Goal: Information Seeking & Learning: Learn about a topic

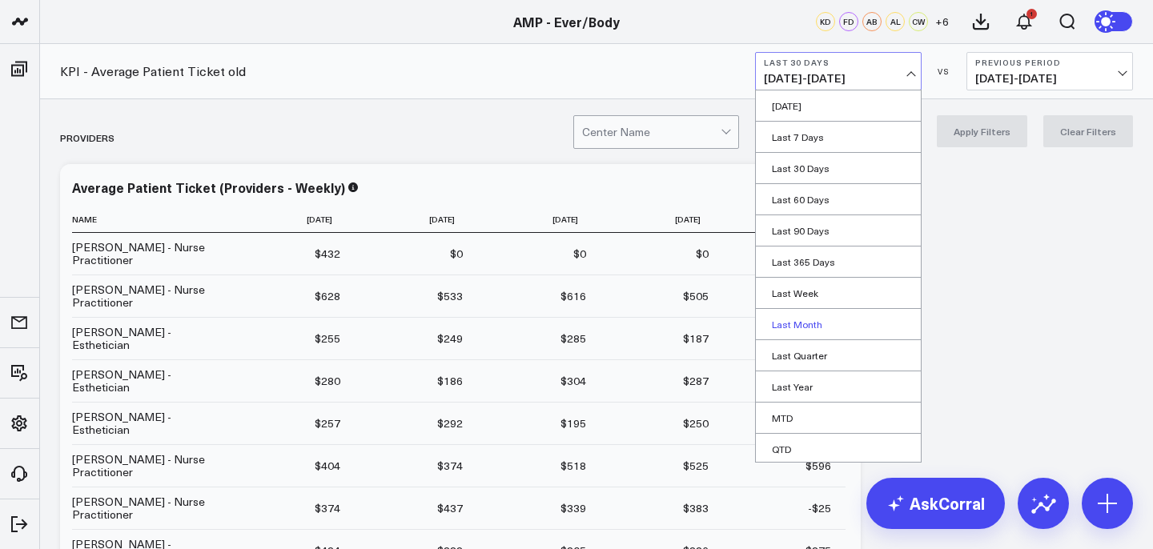
click at [807, 323] on link "Last Month" at bounding box center [838, 324] width 165 height 30
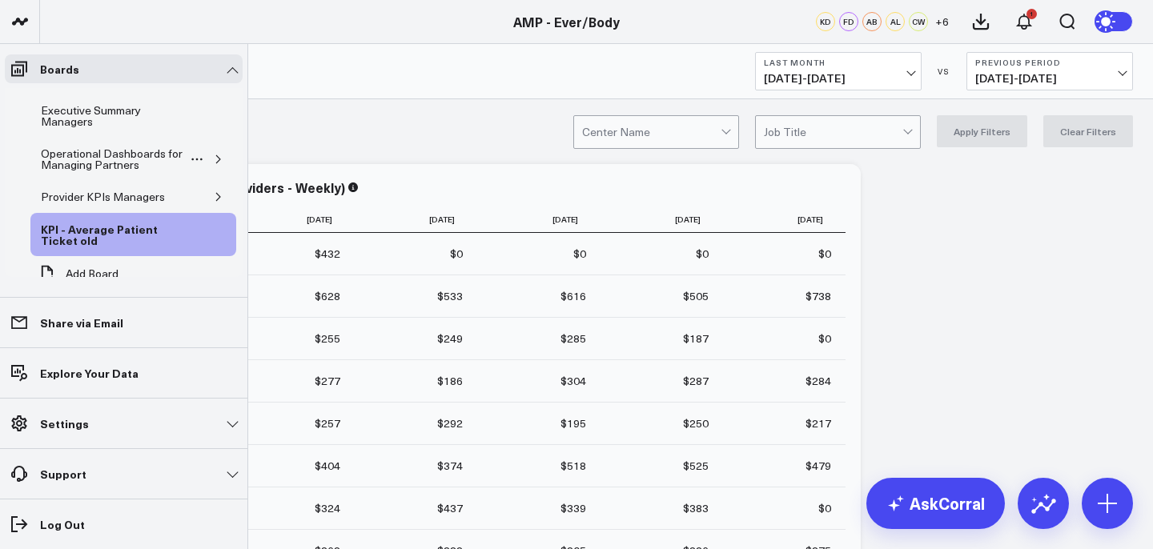
click at [214, 158] on icon "button" at bounding box center [219, 160] width 10 height 10
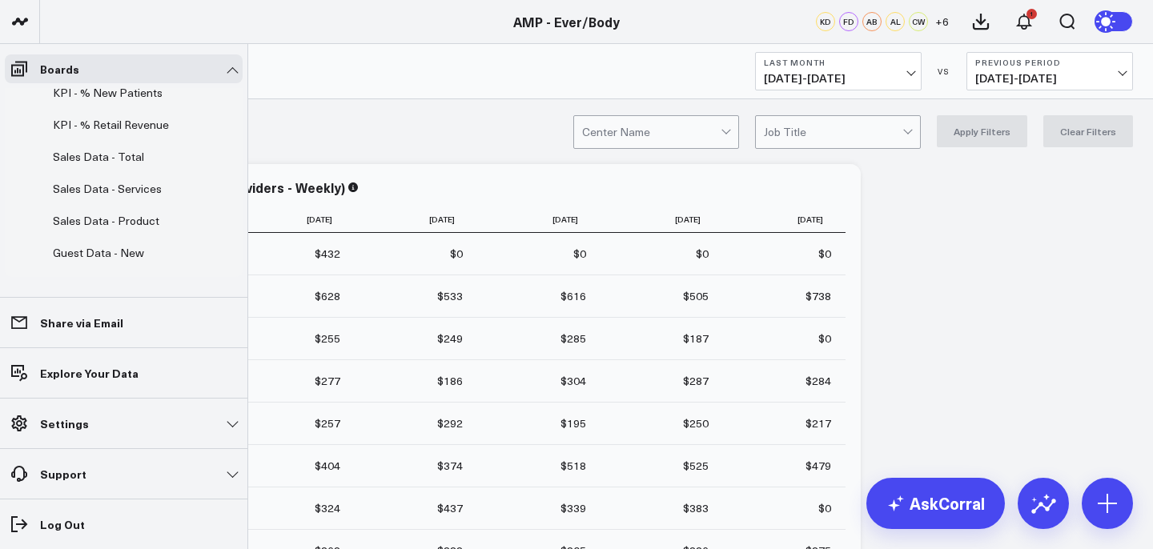
scroll to position [223, 0]
click at [145, 220] on div "Sales Data - Product" at bounding box center [106, 220] width 114 height 19
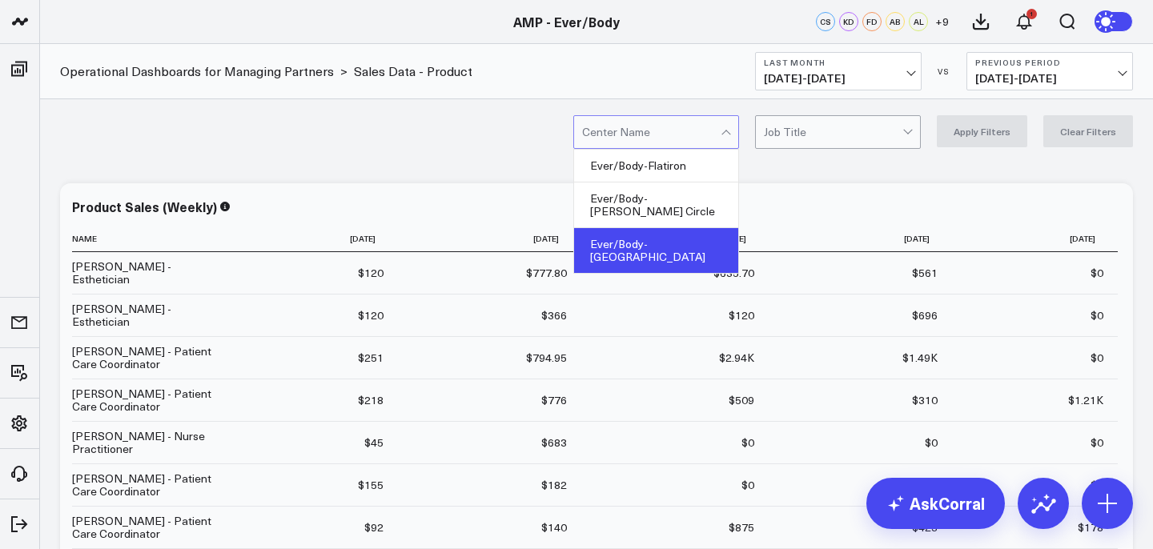
click at [689, 228] on div "Ever/Body-[GEOGRAPHIC_DATA]" at bounding box center [656, 250] width 164 height 45
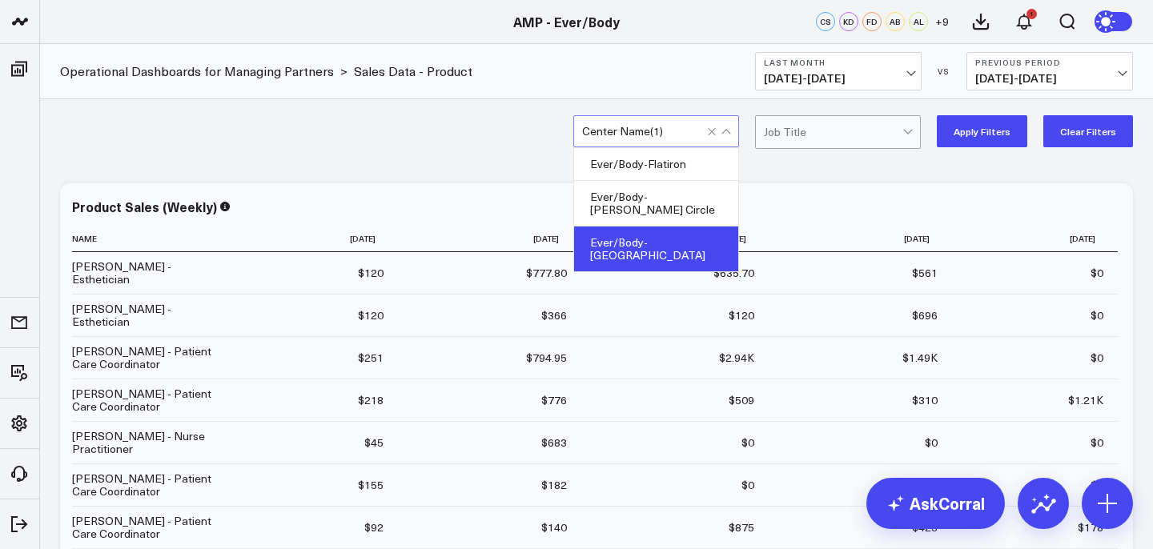
click at [964, 135] on button "Apply Filters" at bounding box center [982, 131] width 90 height 32
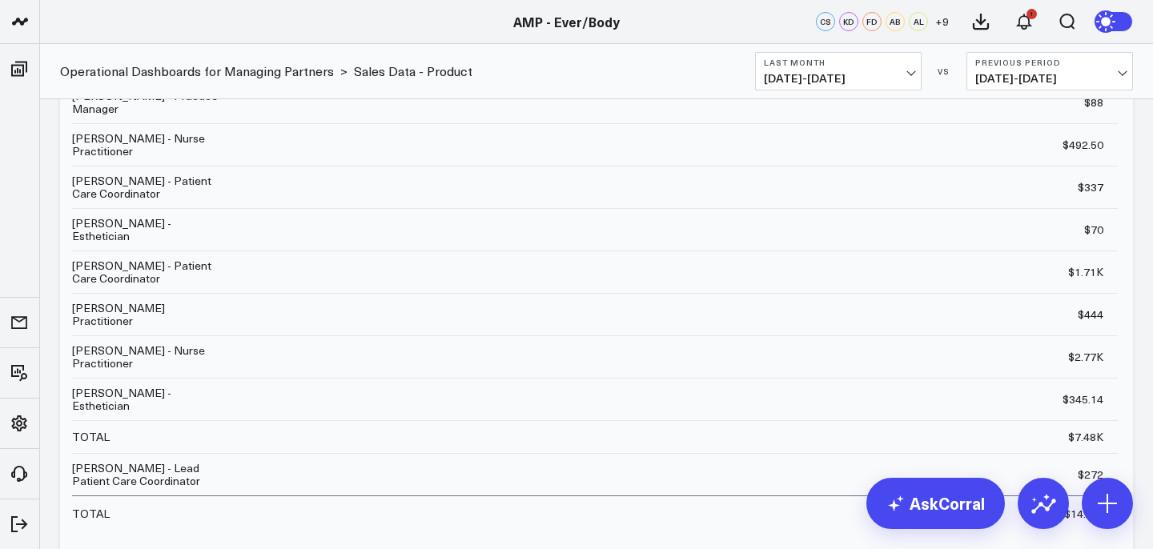
scroll to position [849, 0]
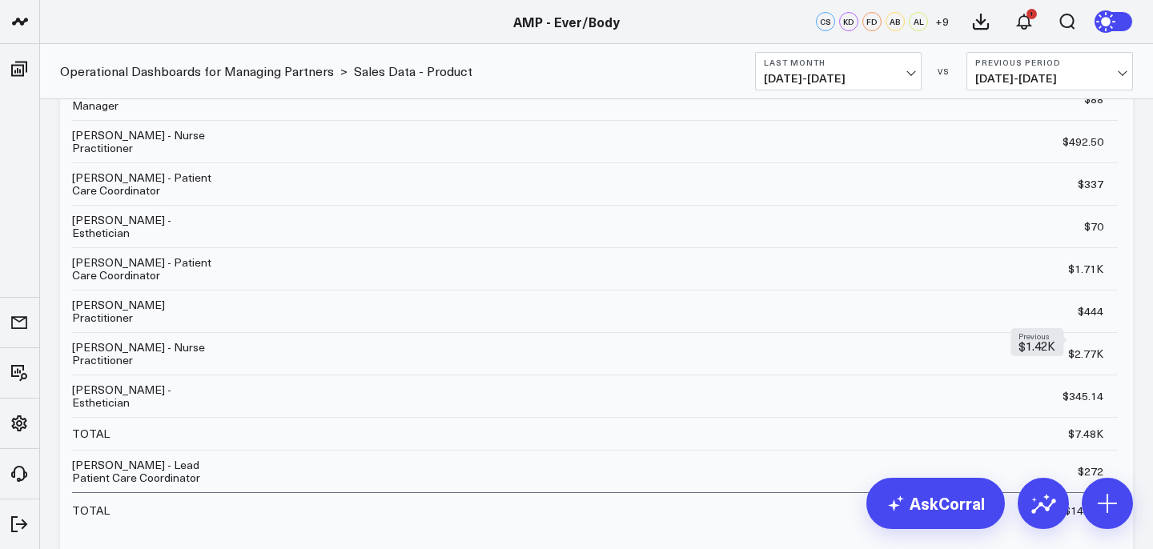
click at [1077, 351] on div "$2.77K Previous $1.42K" at bounding box center [1085, 354] width 35 height 16
click at [1092, 349] on div "$2.77K Previous $1.42K" at bounding box center [1085, 354] width 35 height 16
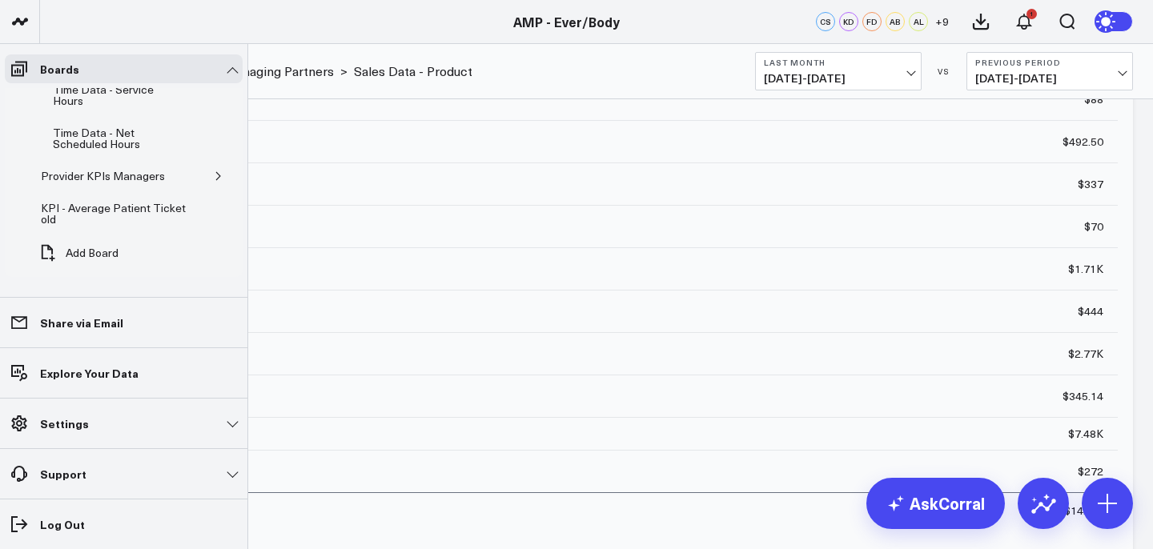
scroll to position [450, 0]
click at [214, 176] on icon "button" at bounding box center [219, 176] width 10 height 10
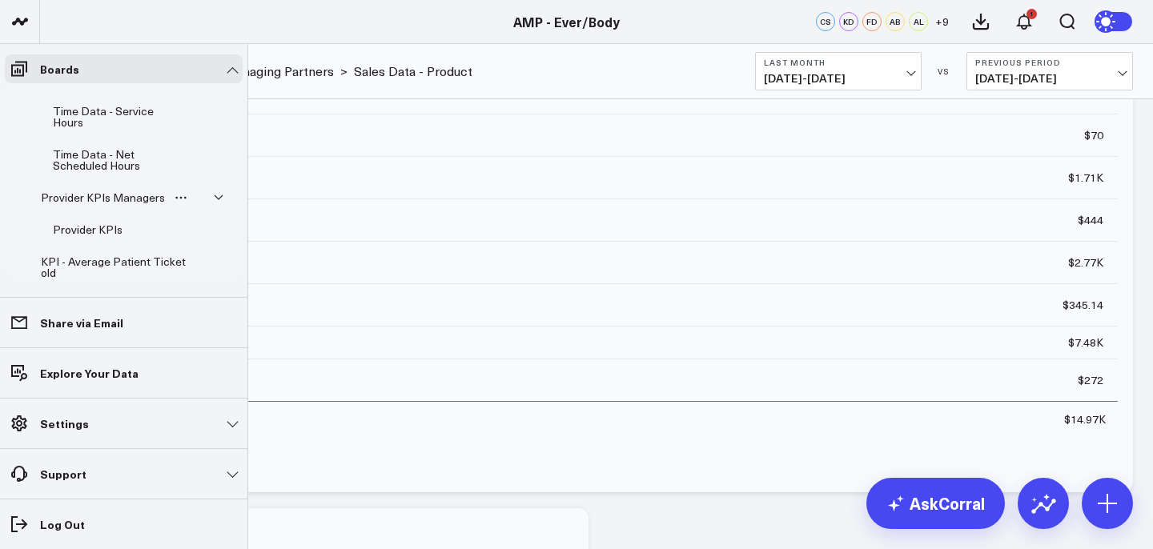
scroll to position [428, 0]
click at [215, 195] on icon "button" at bounding box center [219, 199] width 10 height 10
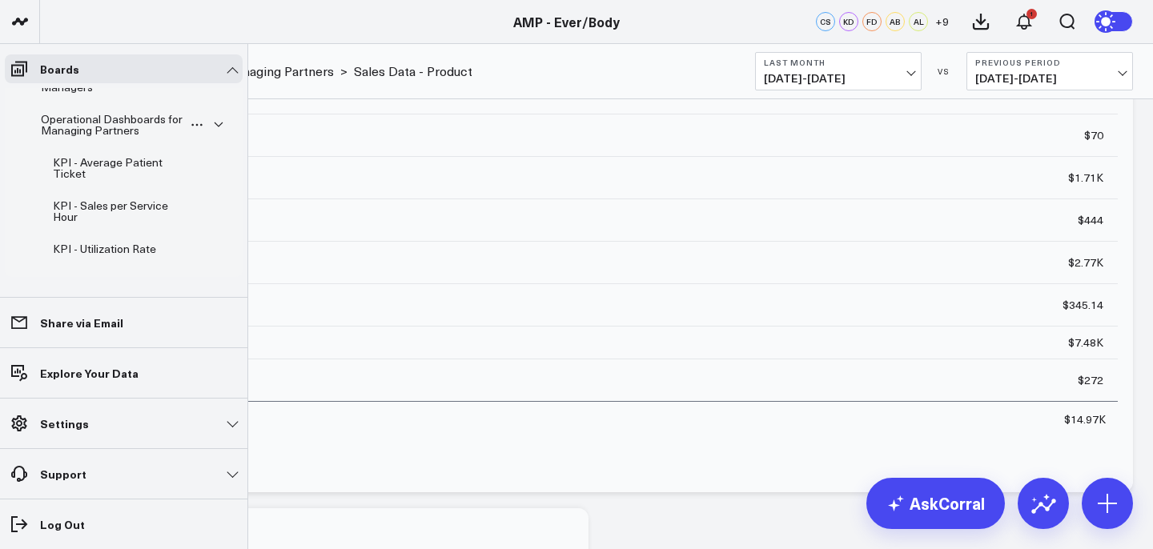
scroll to position [34, 0]
click at [152, 248] on div "KPI - Utilization Rate" at bounding box center [104, 249] width 111 height 19
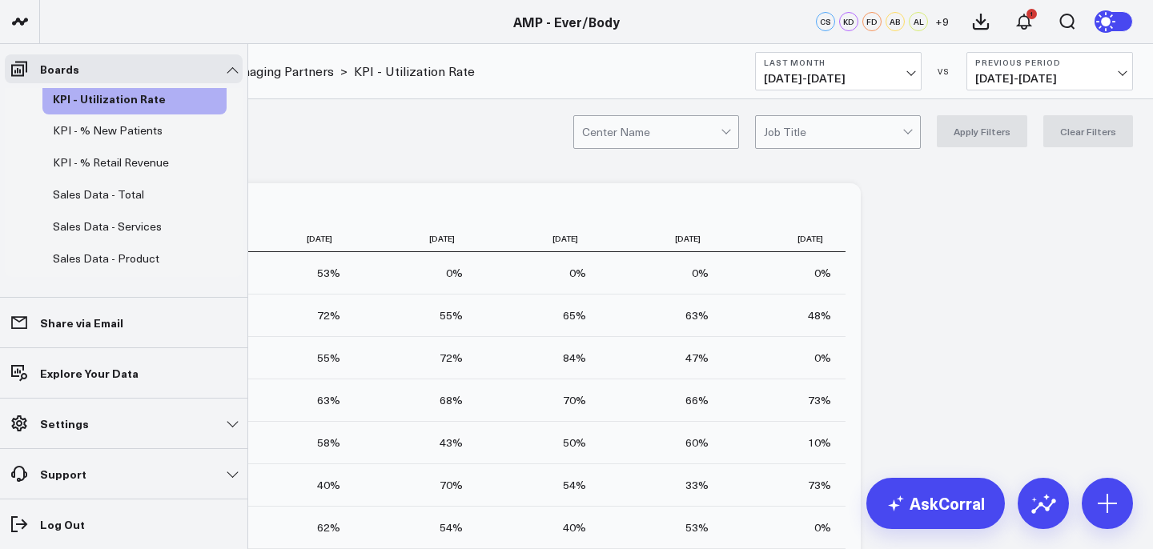
scroll to position [192, 0]
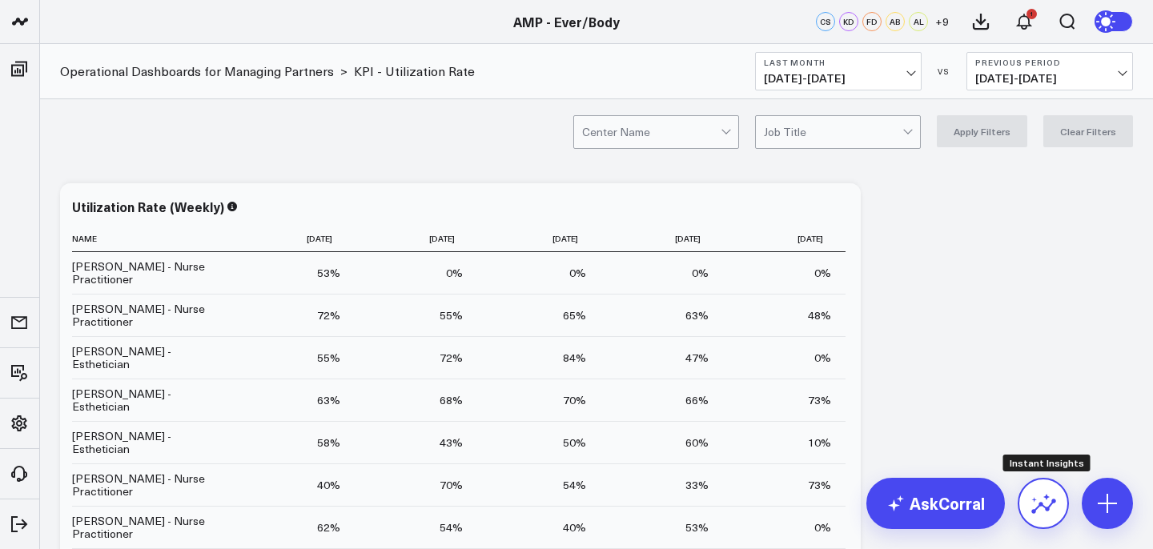
click at [1055, 499] on icon at bounding box center [1043, 504] width 26 height 26
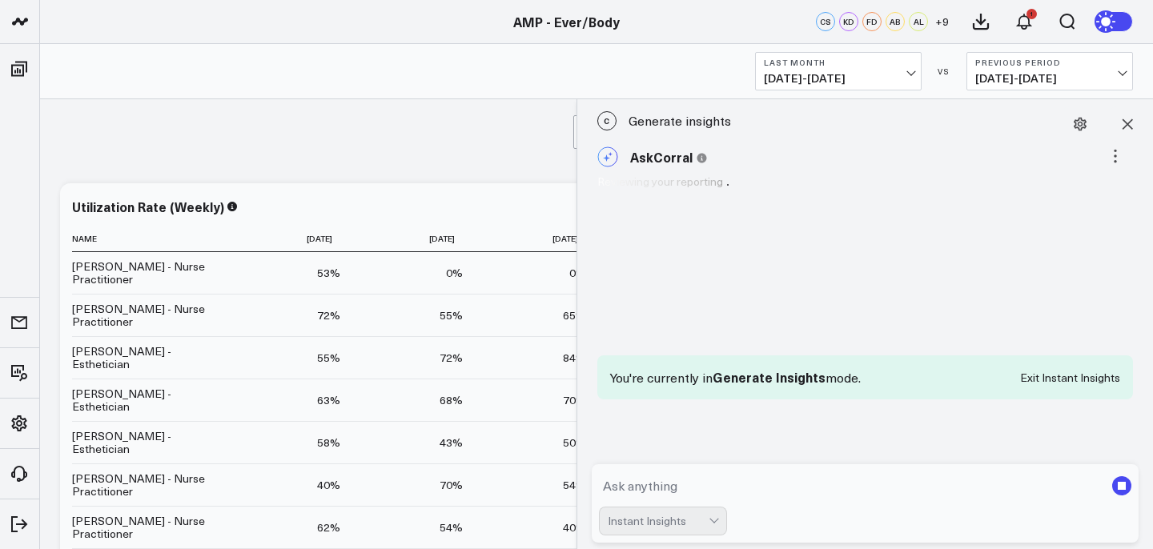
click at [645, 476] on textarea at bounding box center [852, 486] width 506 height 29
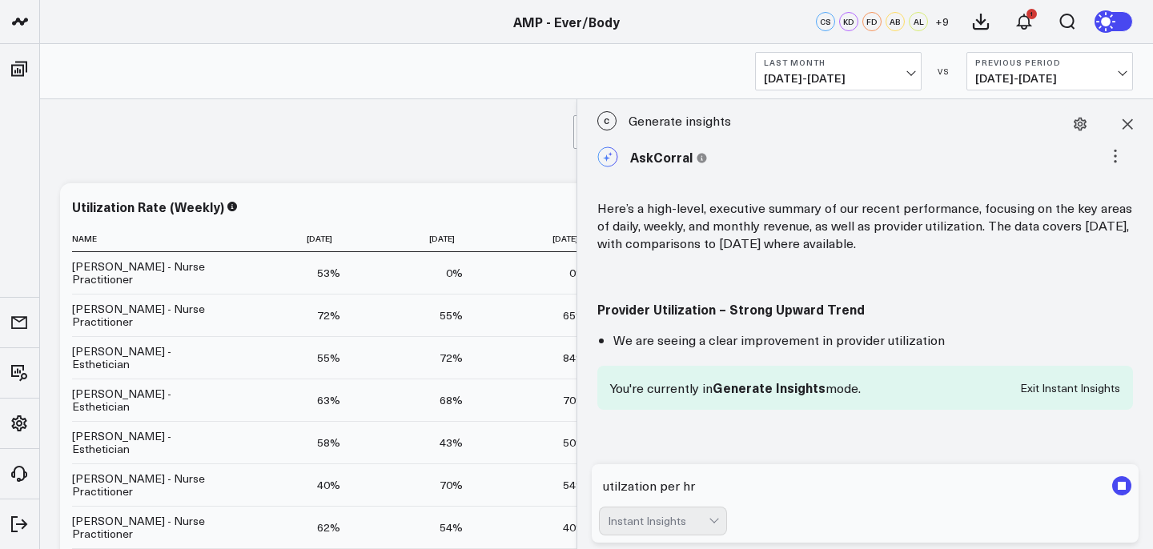
click at [601, 486] on textarea "utilzation per hr" at bounding box center [852, 486] width 506 height 29
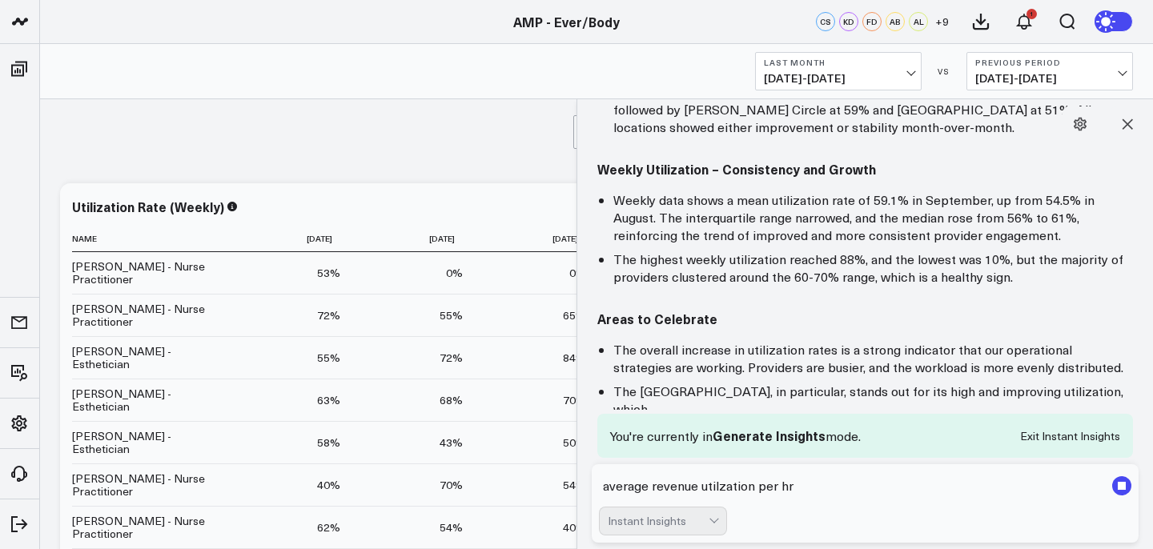
click at [753, 492] on textarea "average revenue utilzation per hr" at bounding box center [852, 486] width 506 height 29
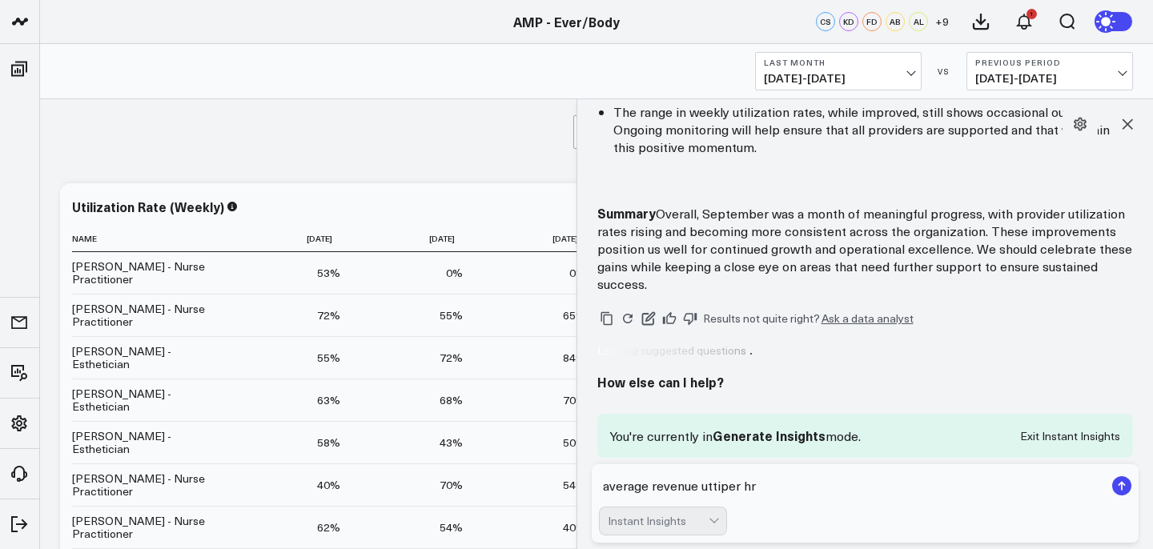
scroll to position [844, 0]
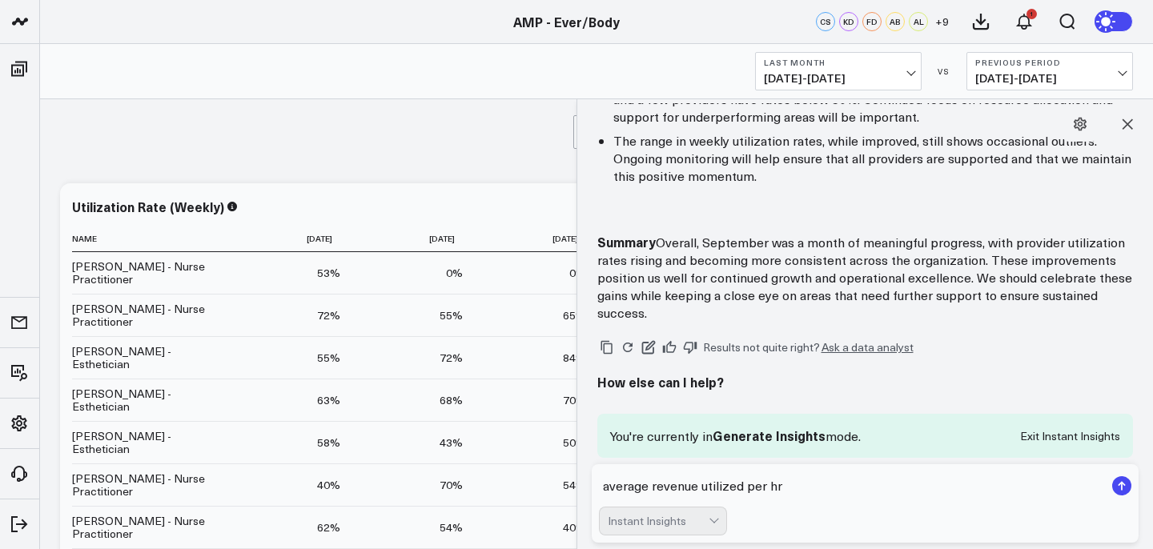
click at [790, 488] on textarea "average revenue utilized per hr" at bounding box center [852, 486] width 506 height 29
type textarea "average revenue utilized per hour"
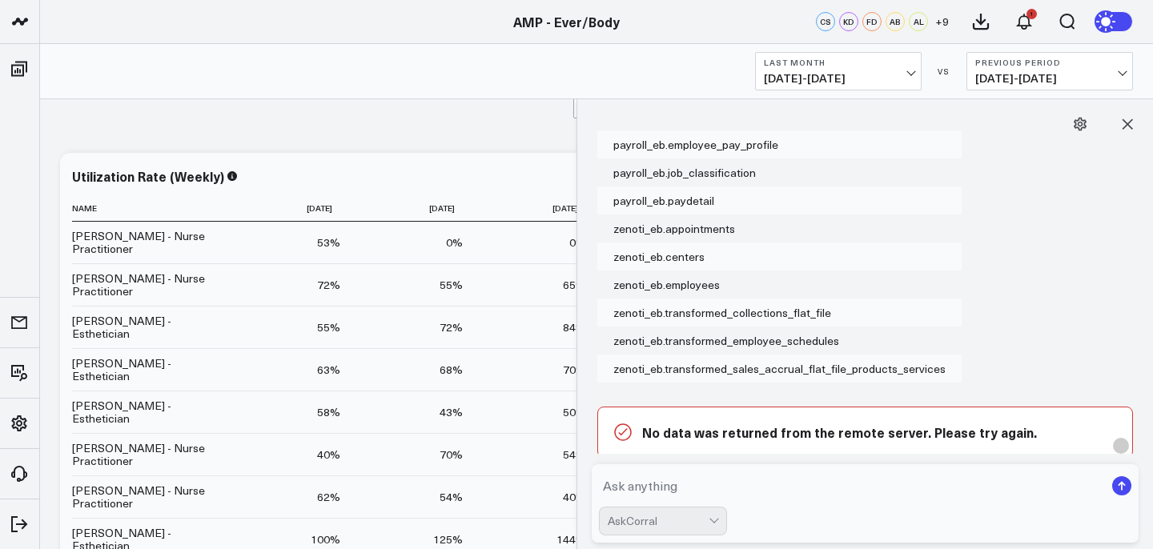
scroll to position [1168, 0]
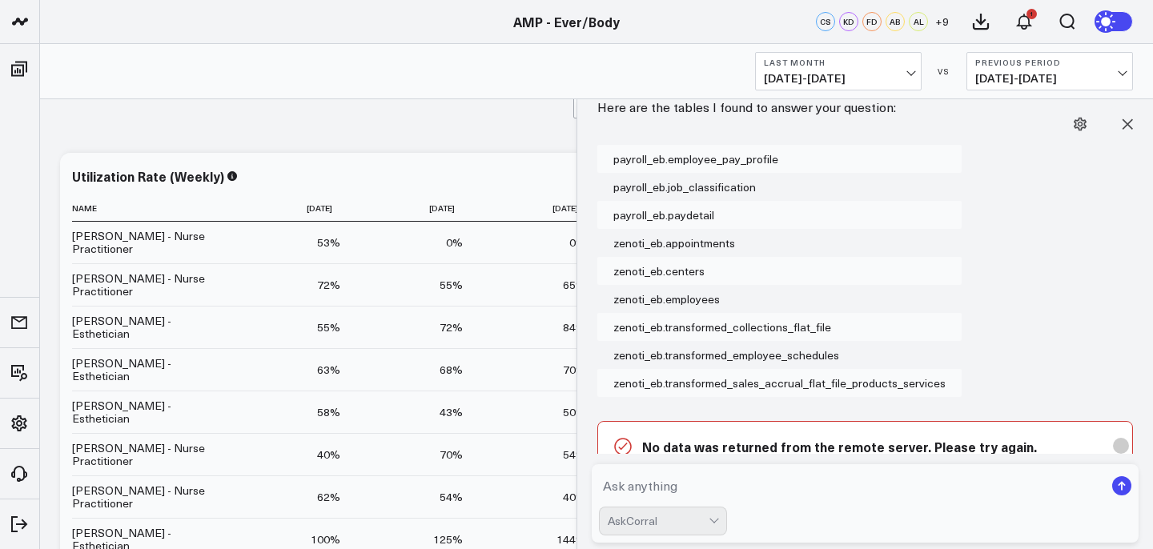
click at [516, 125] on div "Center Name Job Title Apply Filters Clear Filters" at bounding box center [596, 101] width 1113 height 64
click at [1127, 119] on icon at bounding box center [1127, 124] width 16 height 16
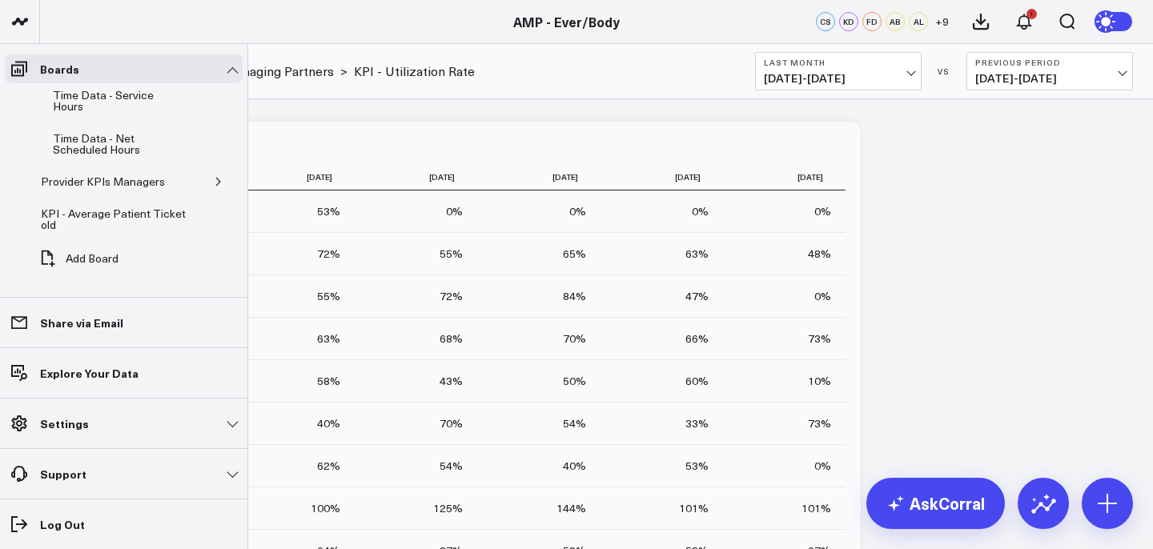
scroll to position [450, 0]
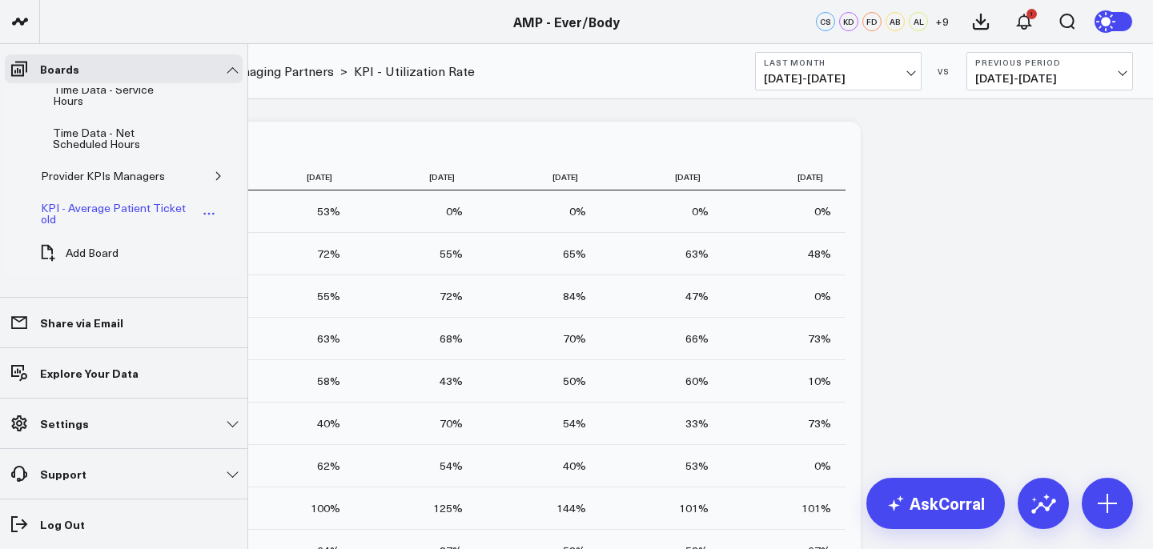
click at [165, 207] on div "KPI - Average Patient Ticket old" at bounding box center [117, 214] width 161 height 30
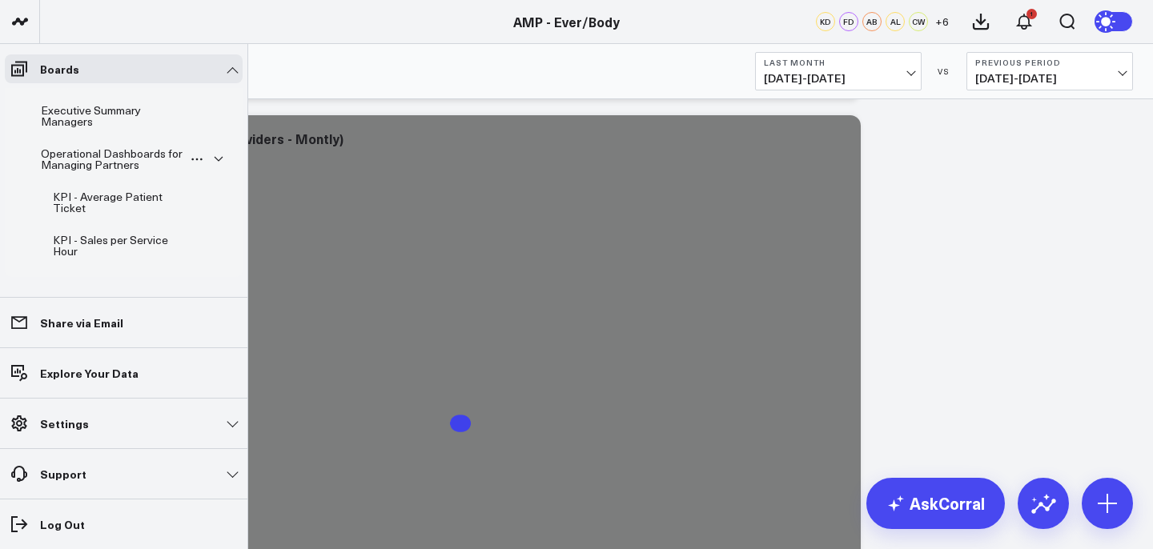
scroll to position [661, 0]
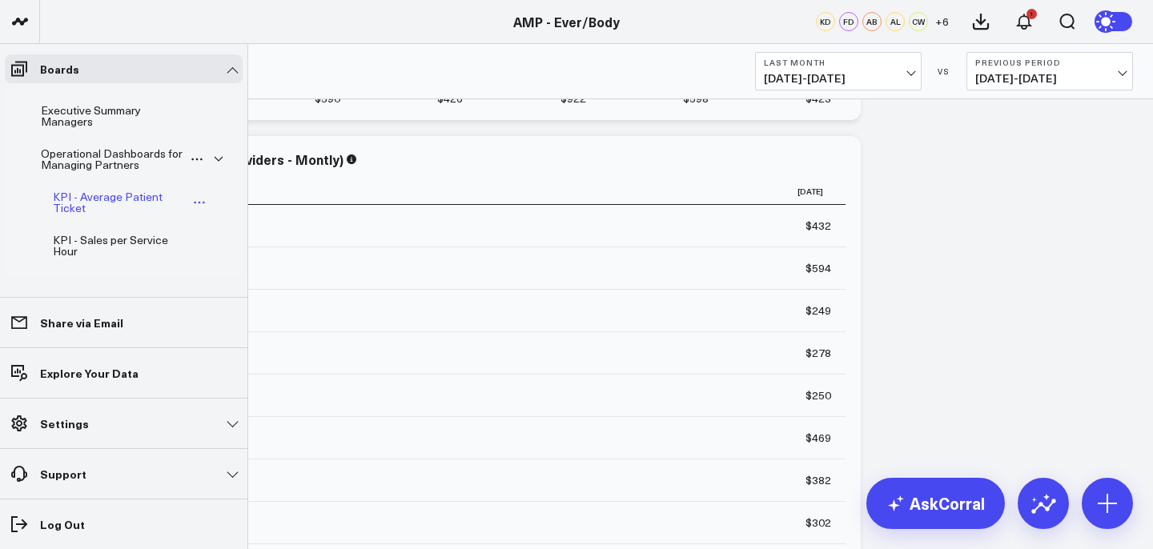
click at [163, 199] on div "KPI - Average Patient Ticket" at bounding box center [119, 202] width 140 height 30
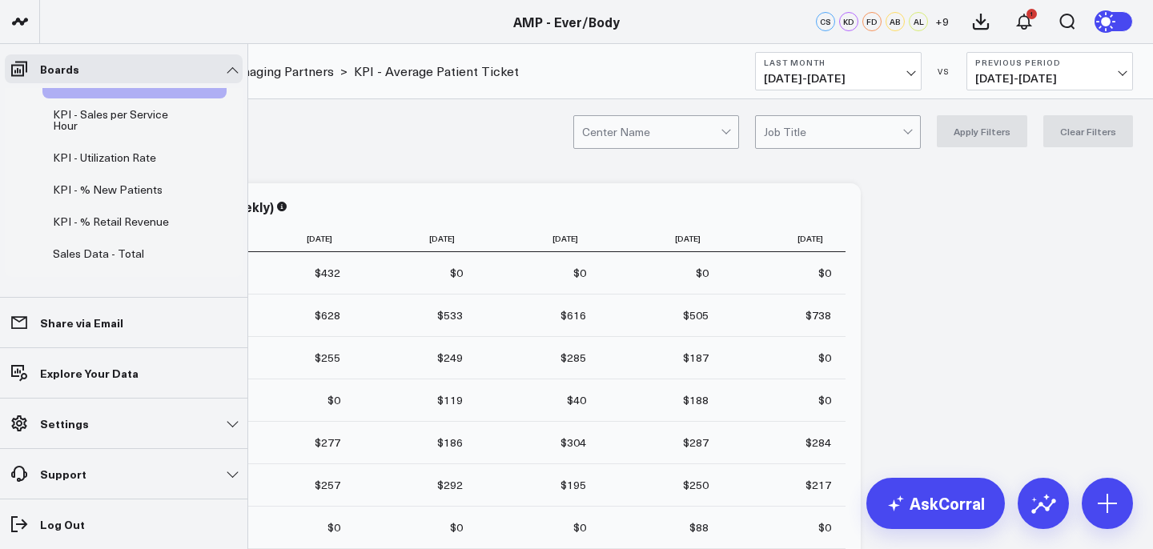
scroll to position [127, 0]
click at [119, 160] on div "KPI - Utilization Rate" at bounding box center [104, 156] width 111 height 19
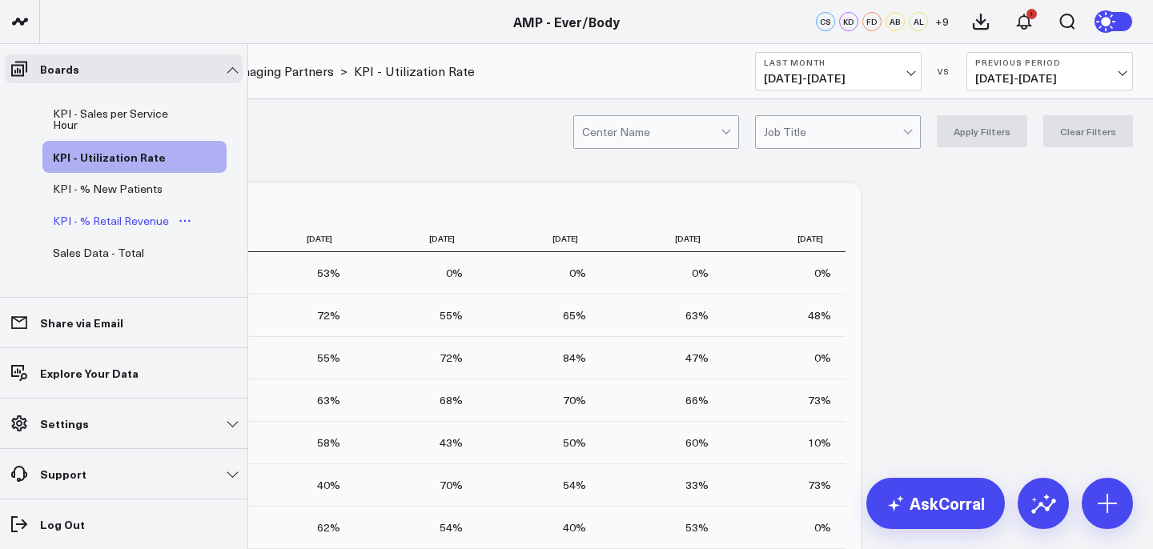
click at [141, 219] on div "KPI - % Retail Revenue" at bounding box center [111, 220] width 124 height 19
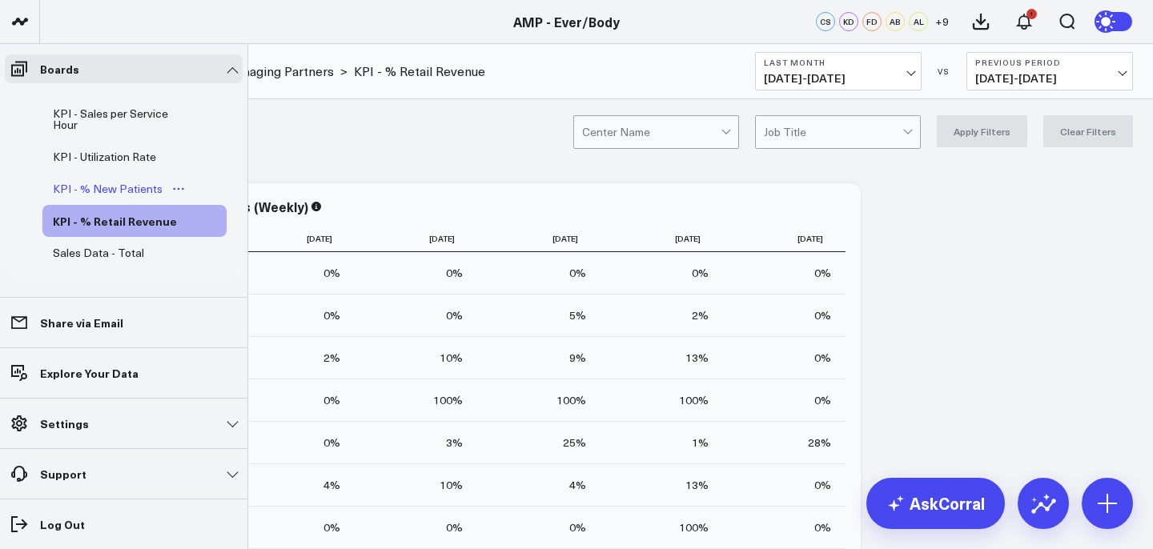
click at [136, 195] on div "KPI - % New Patients" at bounding box center [108, 188] width 118 height 19
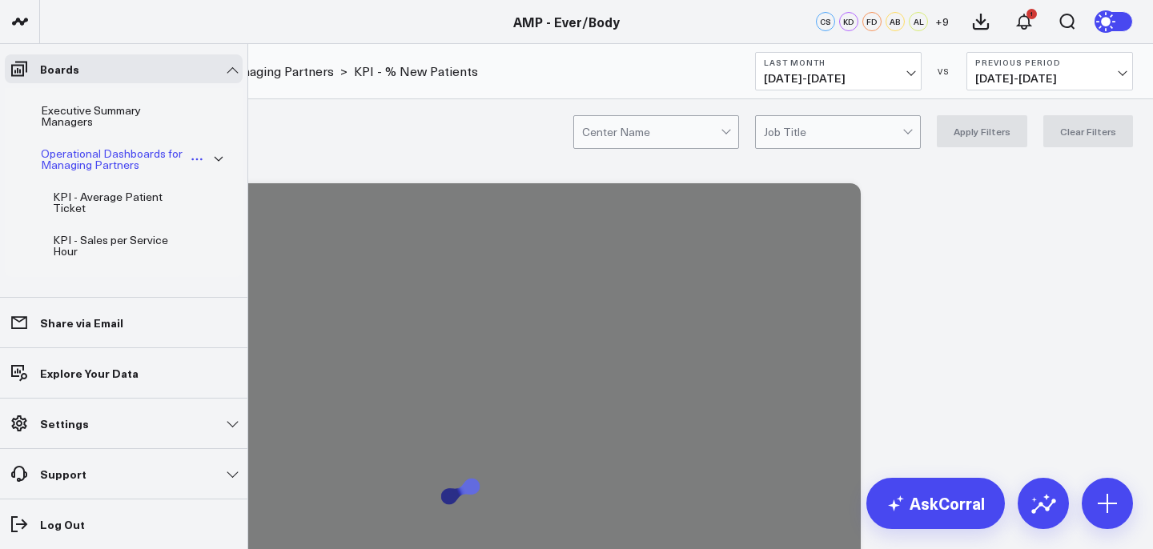
click at [191, 155] on icon "Open board menu" at bounding box center [197, 159] width 13 height 13
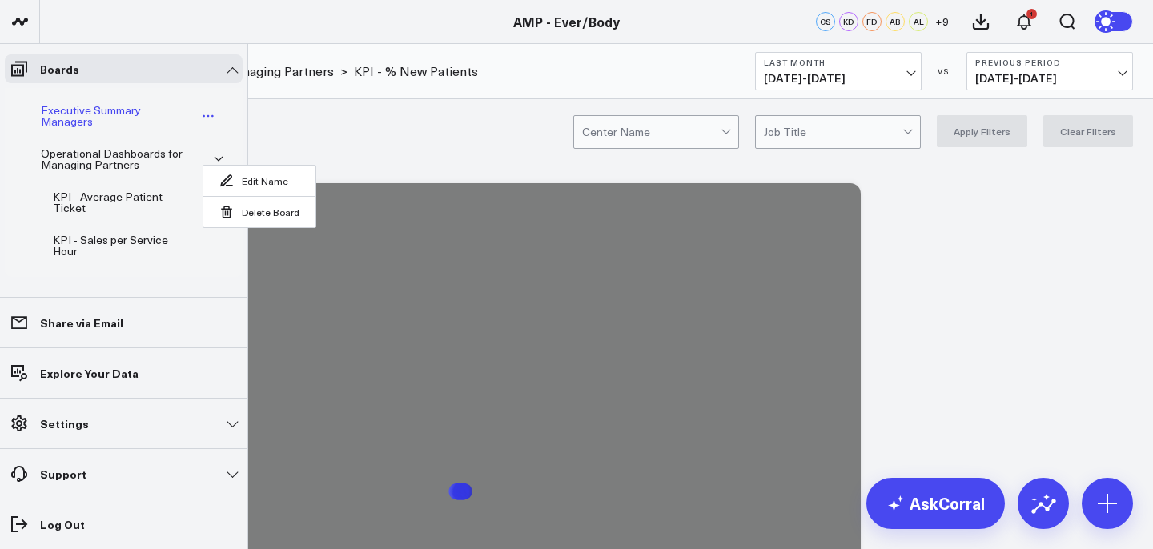
click at [186, 115] on div "Executive Summary Managers" at bounding box center [117, 116] width 160 height 30
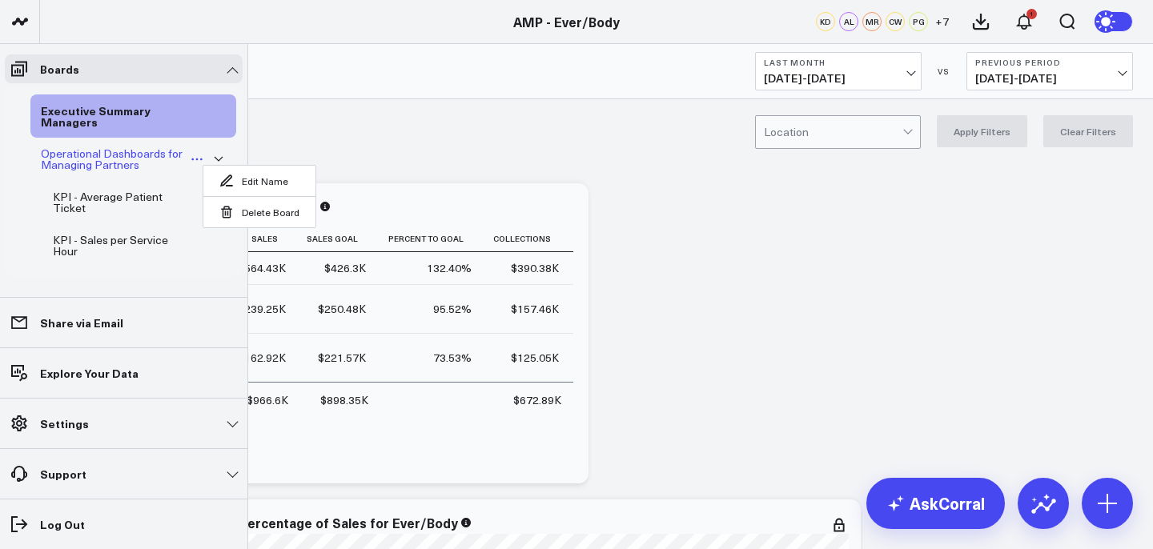
click at [139, 151] on div "Operational Dashboards for Managing Partners" at bounding box center [113, 159] width 153 height 30
click at [116, 159] on div "Operational Dashboards for Managing Partners" at bounding box center [113, 159] width 153 height 30
click at [155, 237] on div "KPI - Sales per Service Hour" at bounding box center [118, 246] width 139 height 30
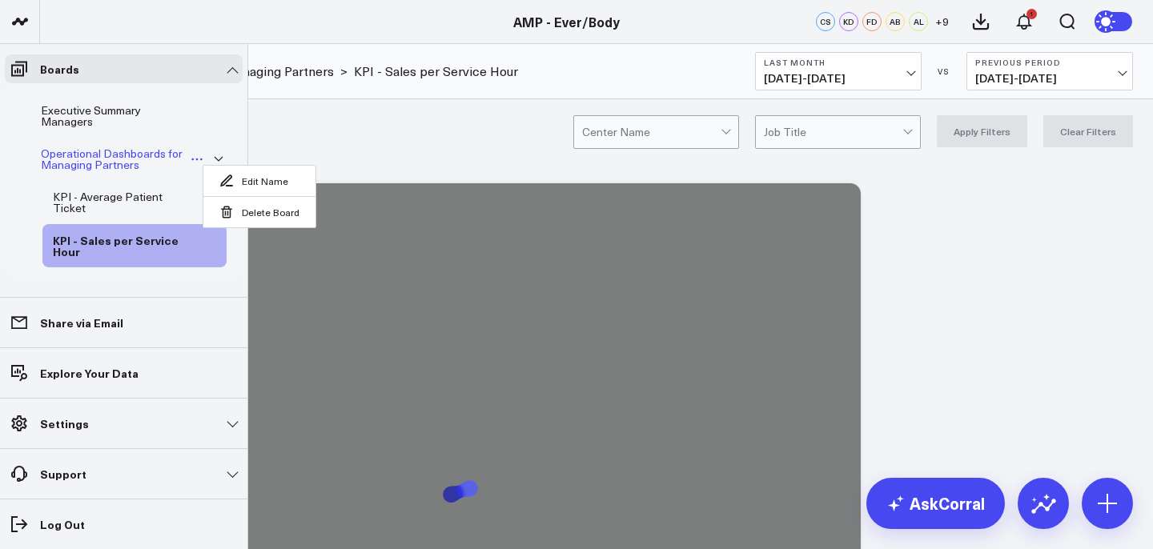
click at [135, 163] on div "Operational Dashboards for Managing Partners" at bounding box center [113, 159] width 153 height 30
click at [214, 155] on icon "button" at bounding box center [219, 160] width 10 height 10
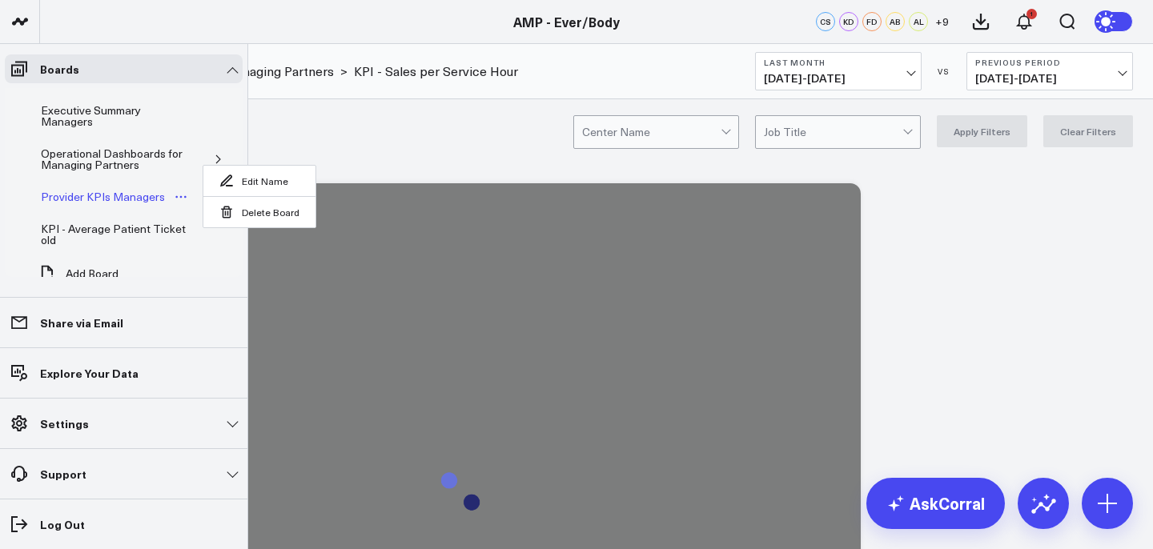
click at [153, 193] on div "Provider KPIs Managers" at bounding box center [103, 196] width 132 height 19
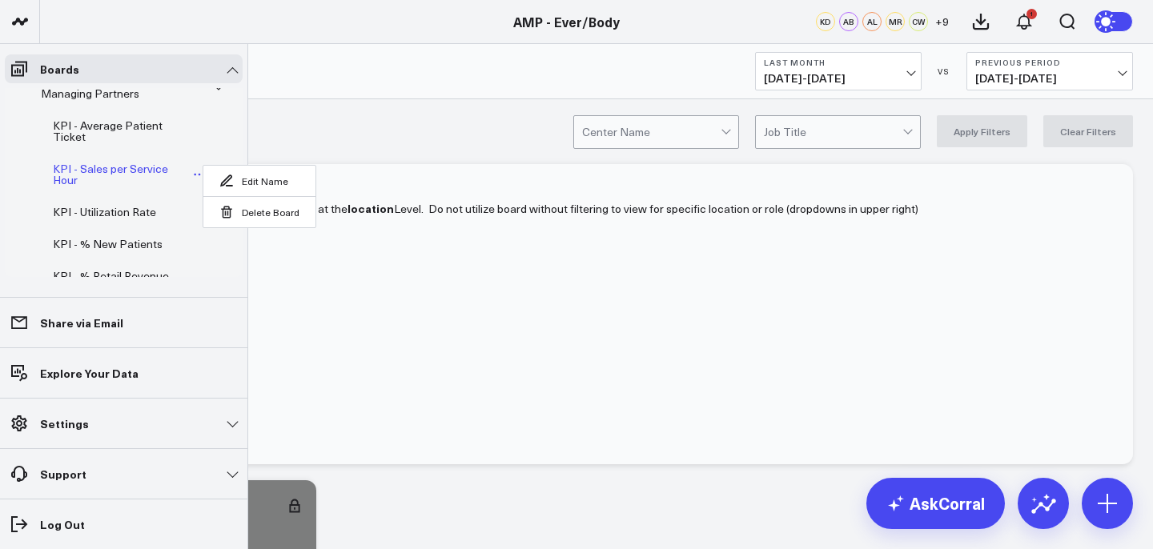
scroll to position [74, 0]
click at [143, 173] on div "KPI - Sales per Service Hour" at bounding box center [118, 172] width 139 height 30
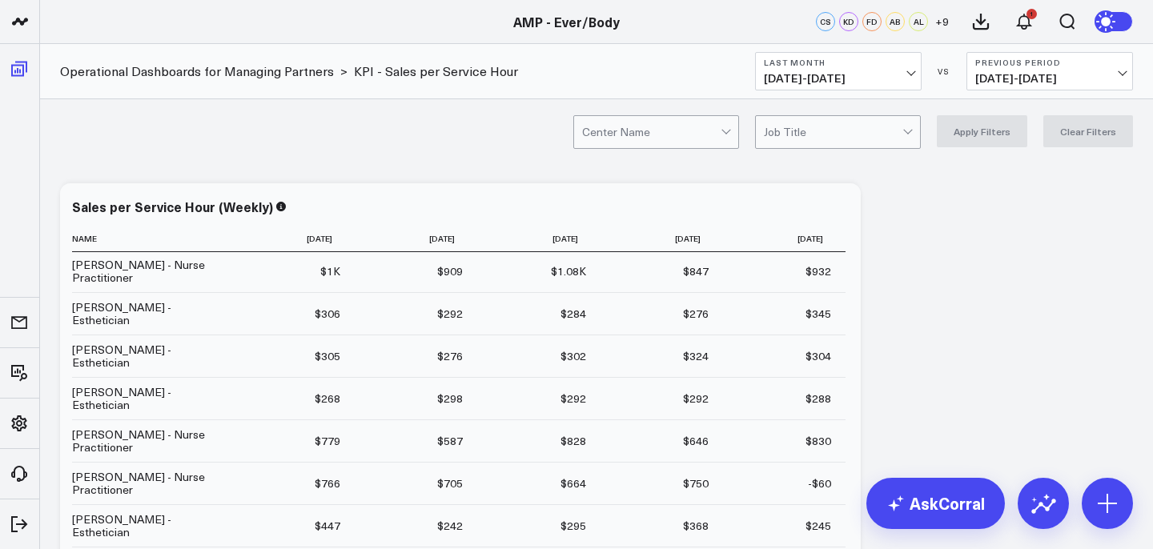
scroll to position [62, 0]
click at [365, 137] on div "Center Name Job Title Apply Filters Clear Filters" at bounding box center [596, 131] width 1113 height 64
